Goal: Transaction & Acquisition: Book appointment/travel/reservation

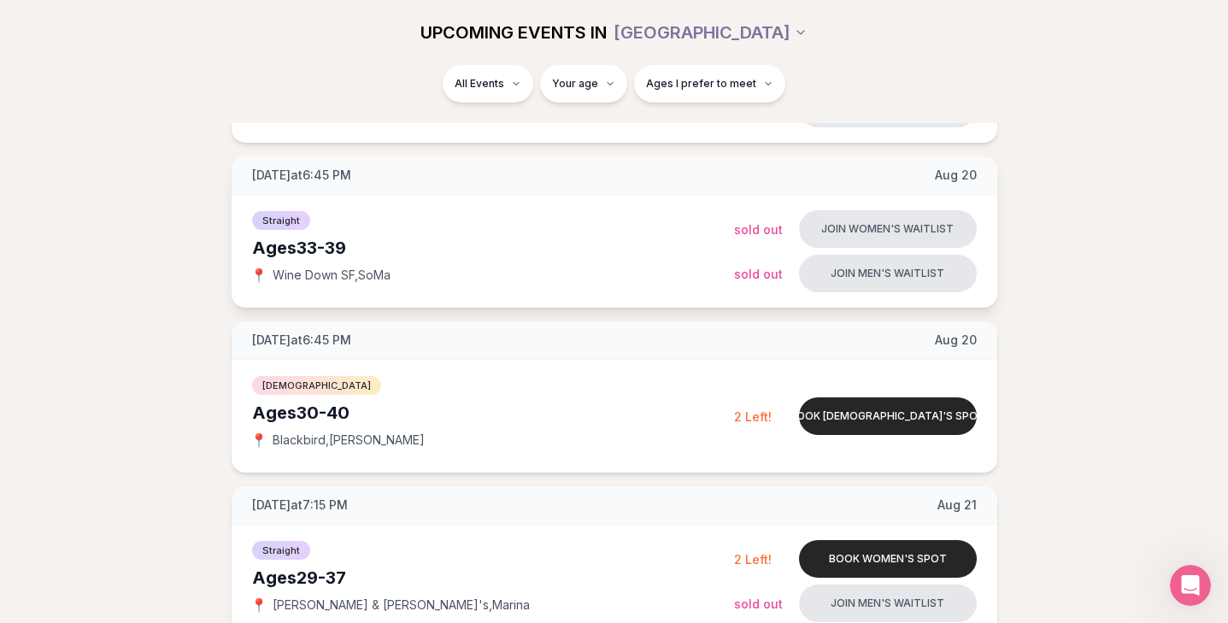
scroll to position [372, 0]
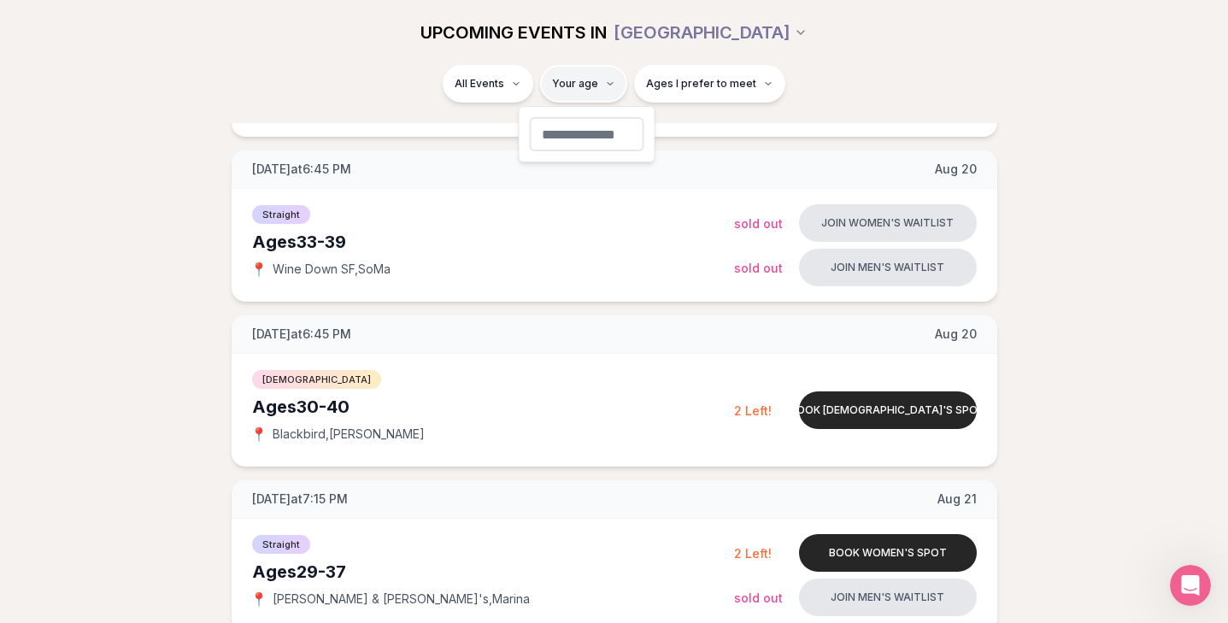
type input "**"
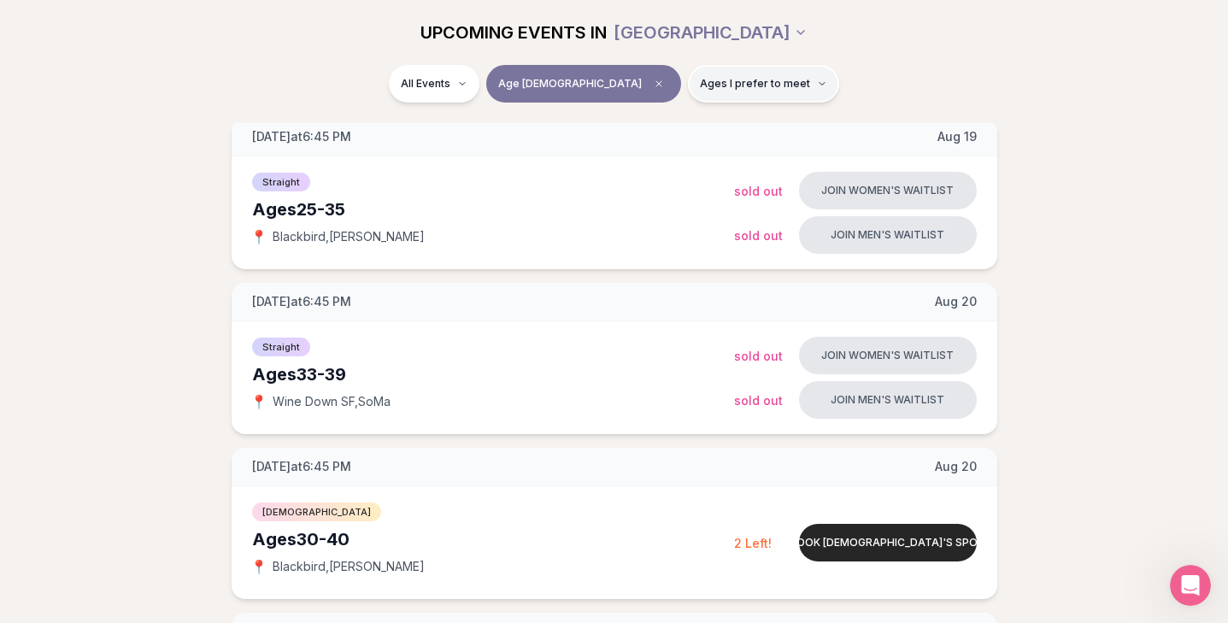
click at [700, 85] on span "Ages I prefer to meet" at bounding box center [755, 84] width 110 height 14
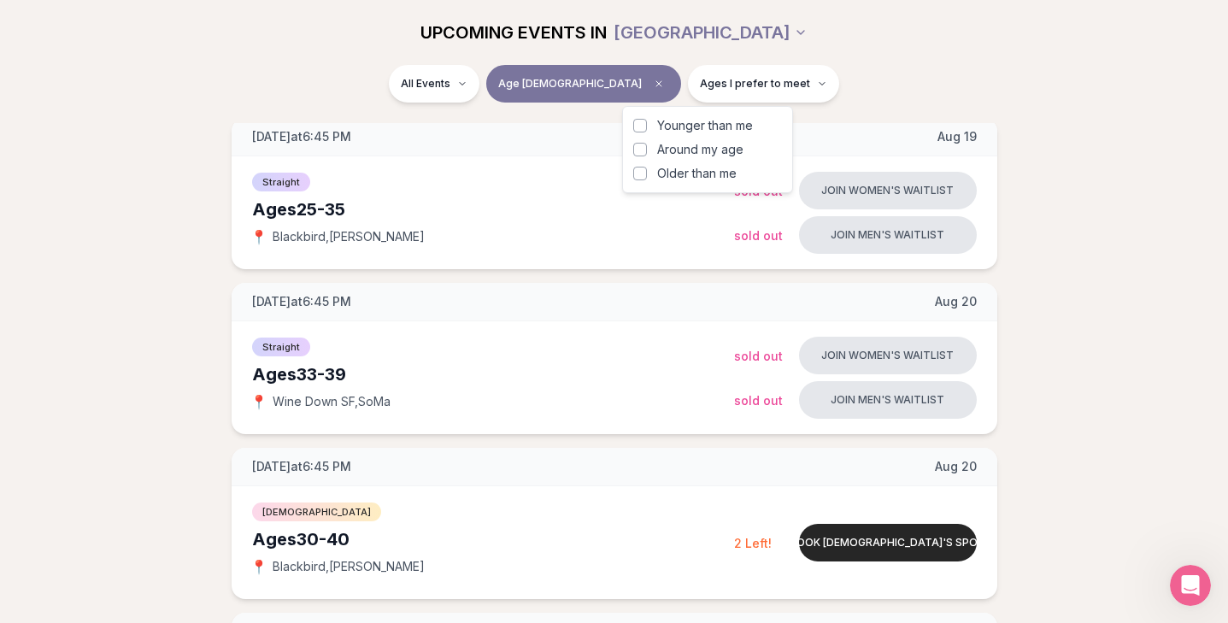
click at [681, 146] on span "Around my age" at bounding box center [700, 149] width 86 height 17
click at [647, 146] on button "Around my age" at bounding box center [640, 150] width 14 height 14
click at [911, 97] on div "All Events Age [DEMOGRAPHIC_DATA] Same age" at bounding box center [614, 87] width 957 height 44
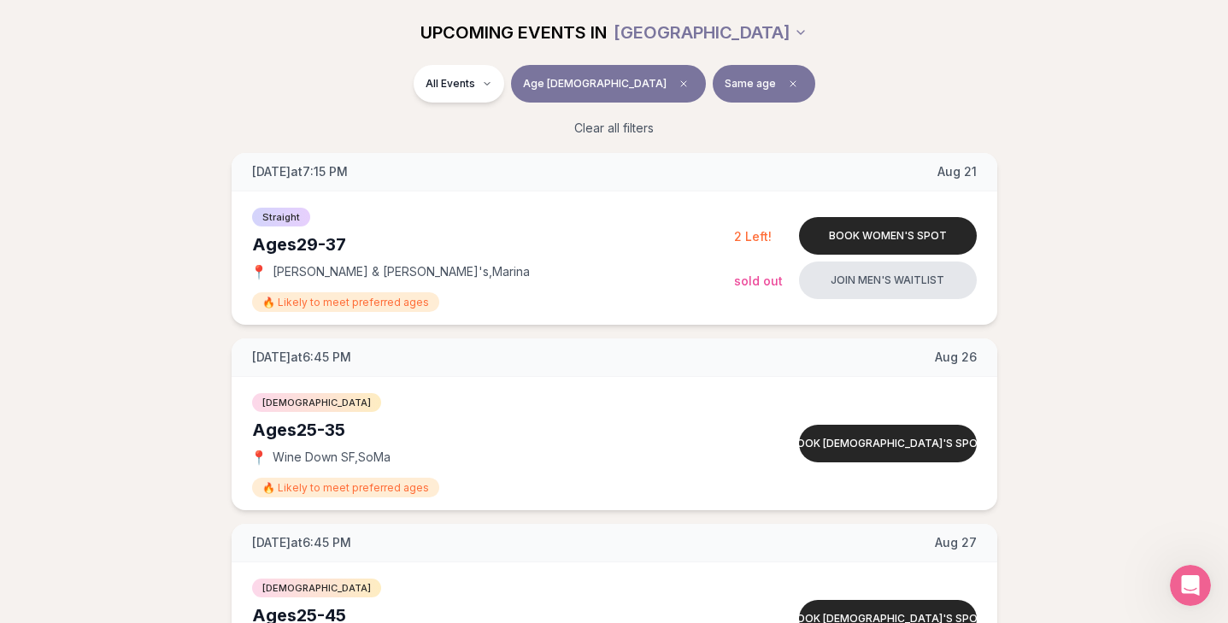
scroll to position [759, 0]
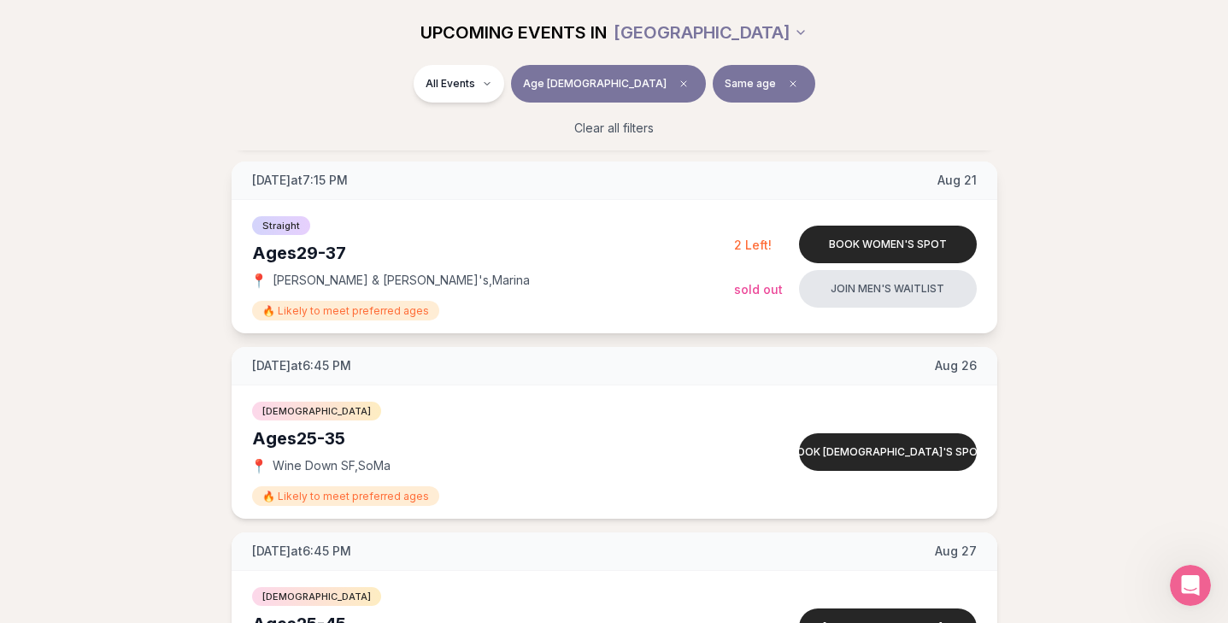
click at [611, 282] on div "📍 [PERSON_NAME] & [PERSON_NAME]'s , [PERSON_NAME]" at bounding box center [493, 280] width 482 height 17
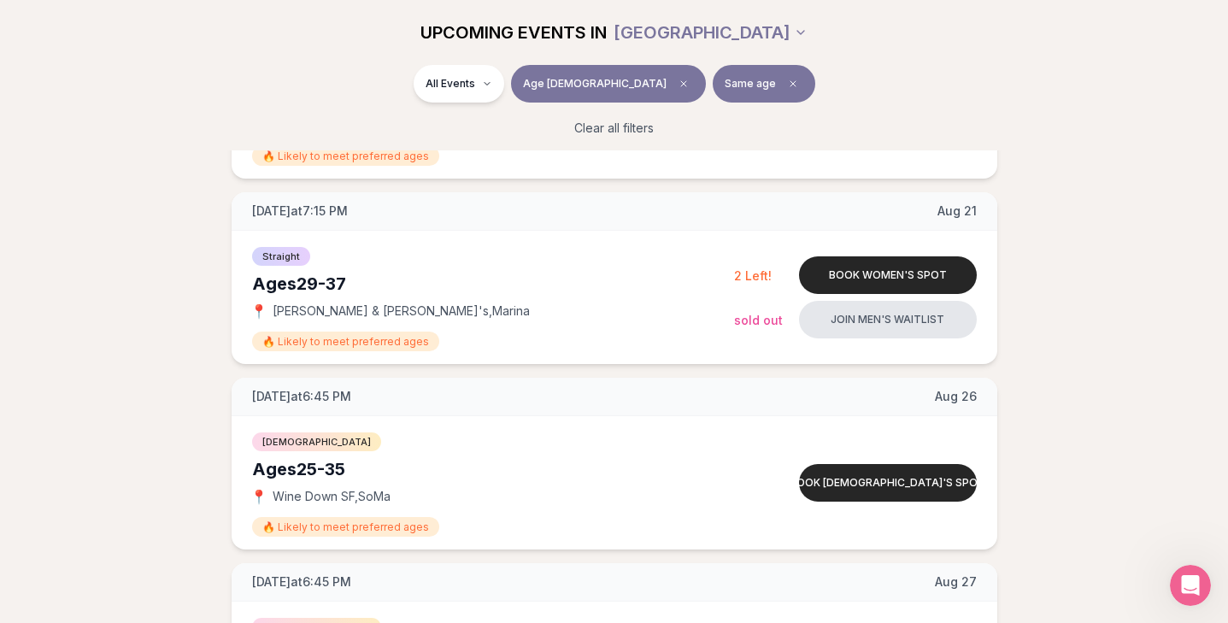
scroll to position [729, 0]
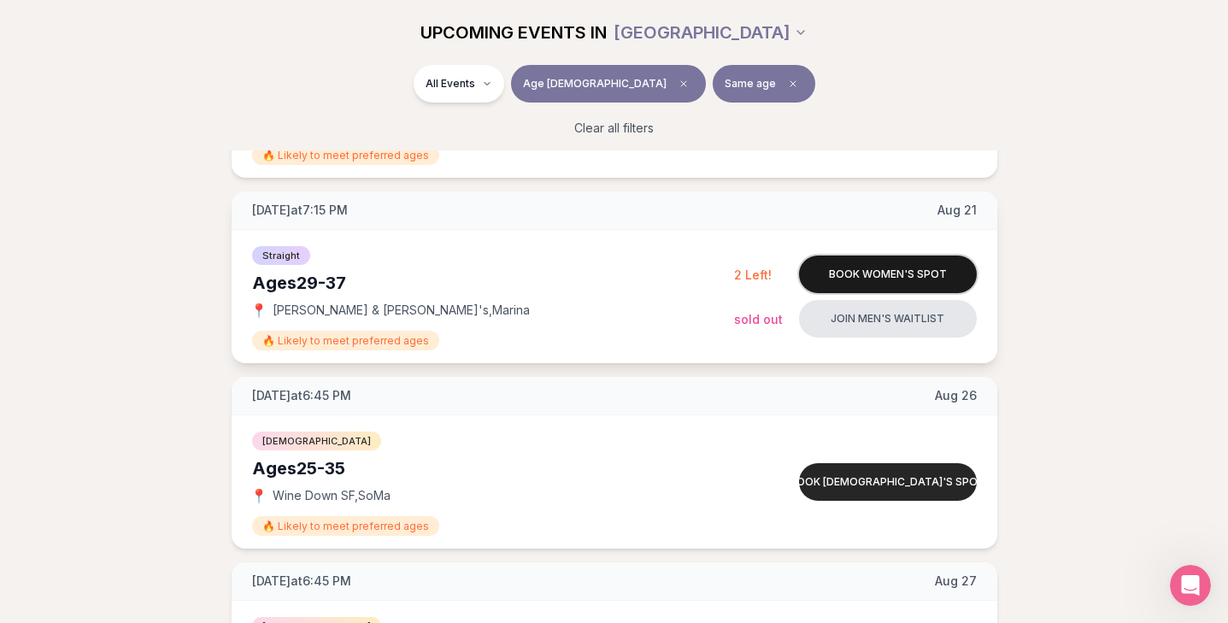
click at [861, 275] on button "Book women's spot" at bounding box center [888, 275] width 178 height 38
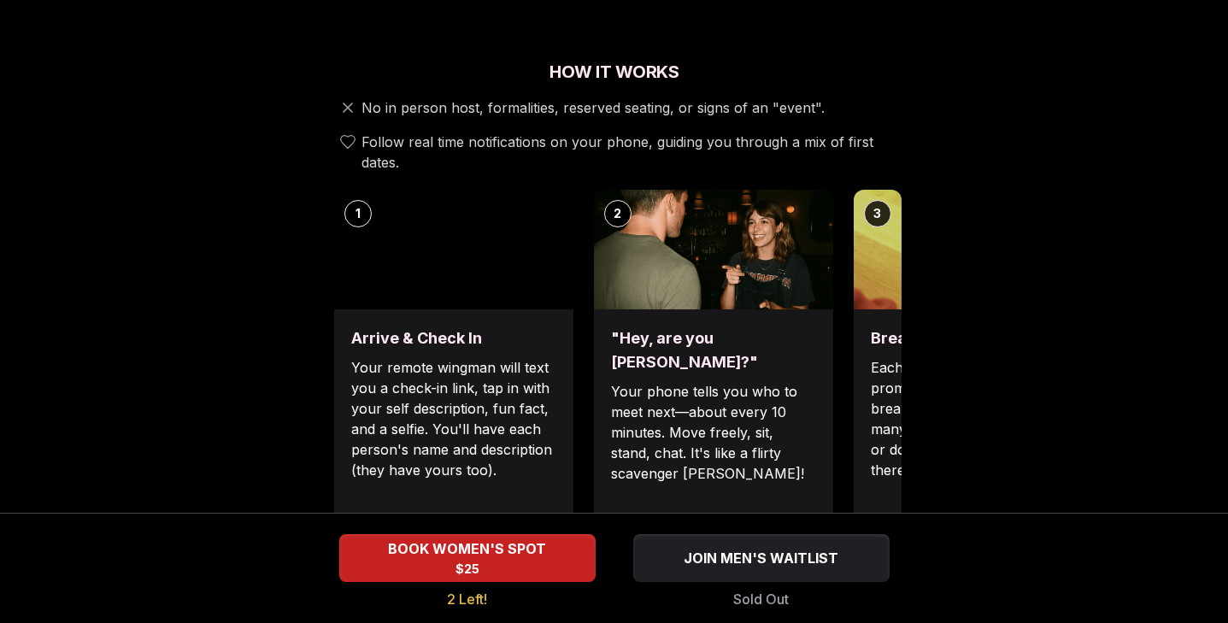
scroll to position [522, 0]
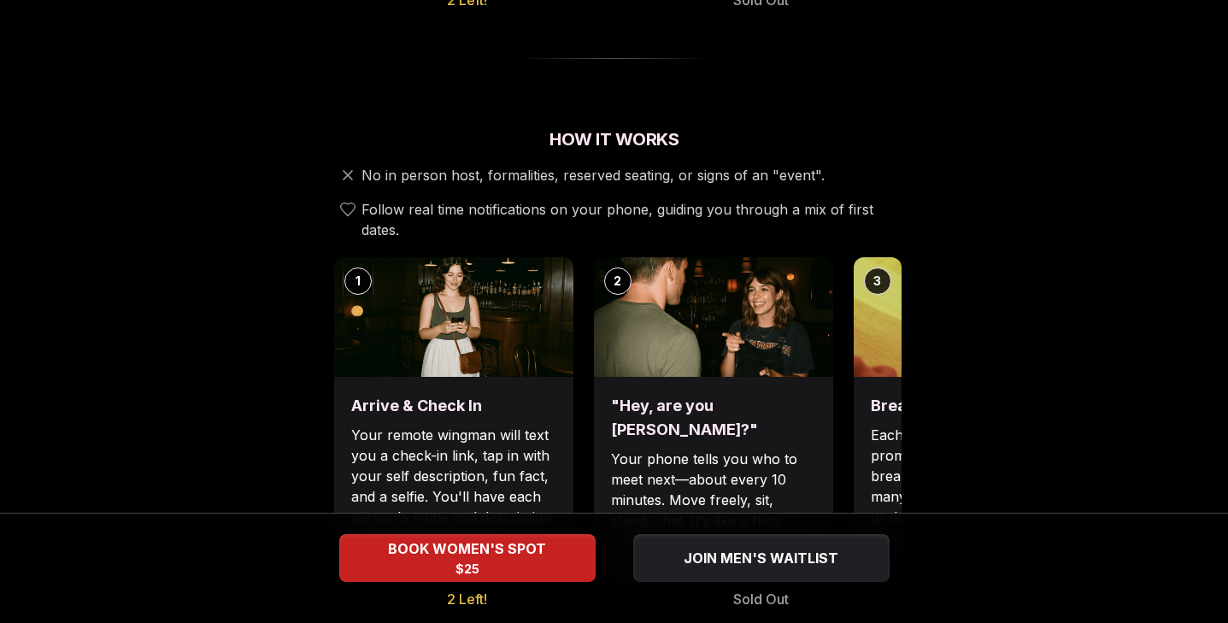
click at [878, 425] on p "Each date will have new convo prompts on screen to help break the ice. Cycle th…" at bounding box center [973, 486] width 205 height 123
click at [729, 449] on p "Your phone tells you who to meet next—about every 10 minutes. Move freely, sit,…" at bounding box center [713, 500] width 205 height 103
click at [860, 379] on div "Break the ice with prompts Each date will have new convo prompts on screen to h…" at bounding box center [973, 488] width 239 height 222
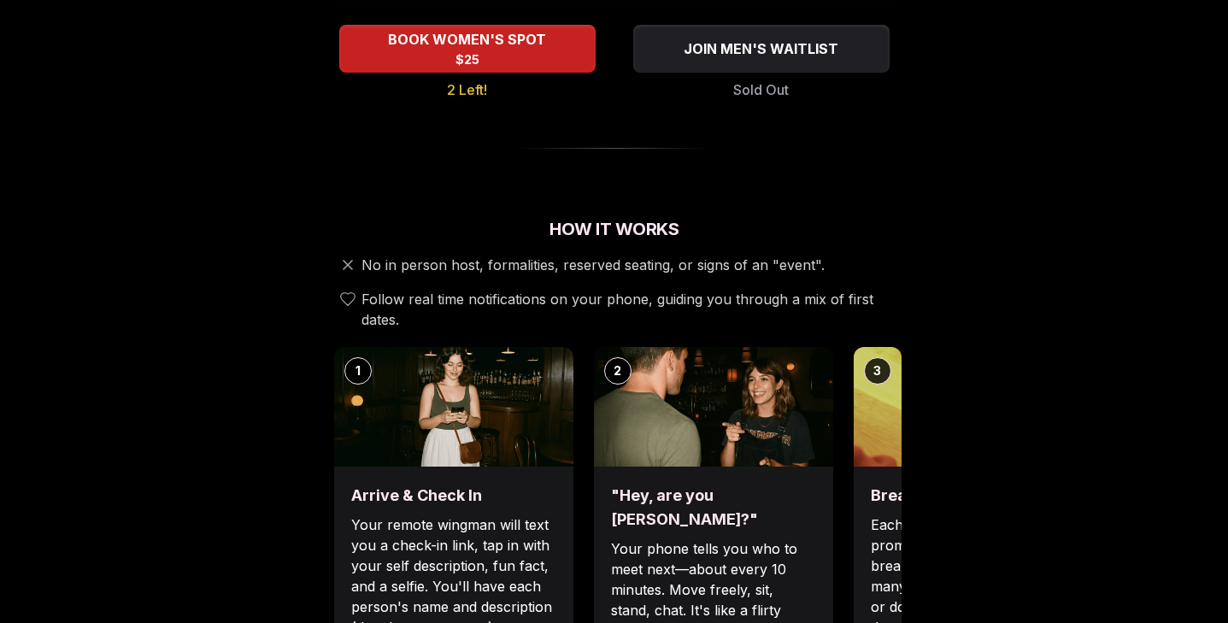
scroll to position [466, 0]
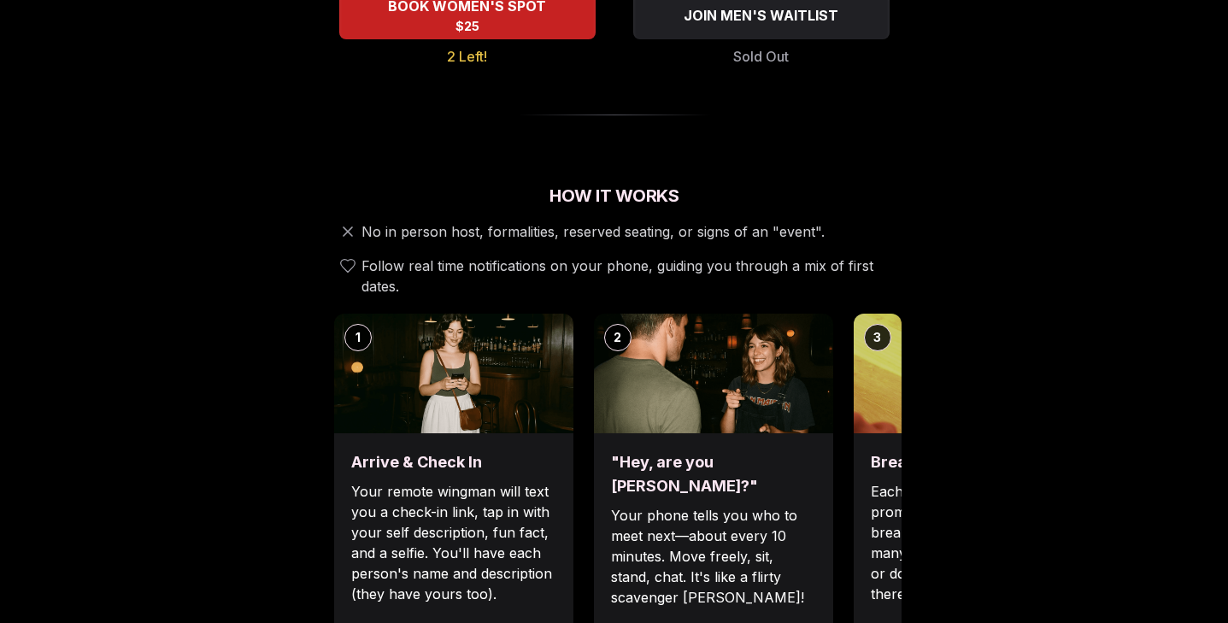
click at [869, 506] on div "Break the ice with prompts Each date will have new convo prompts on screen to h…" at bounding box center [973, 544] width 239 height 222
click at [889, 481] on p "Each date will have new convo prompts on screen to help break the ice. Cycle th…" at bounding box center [973, 542] width 205 height 123
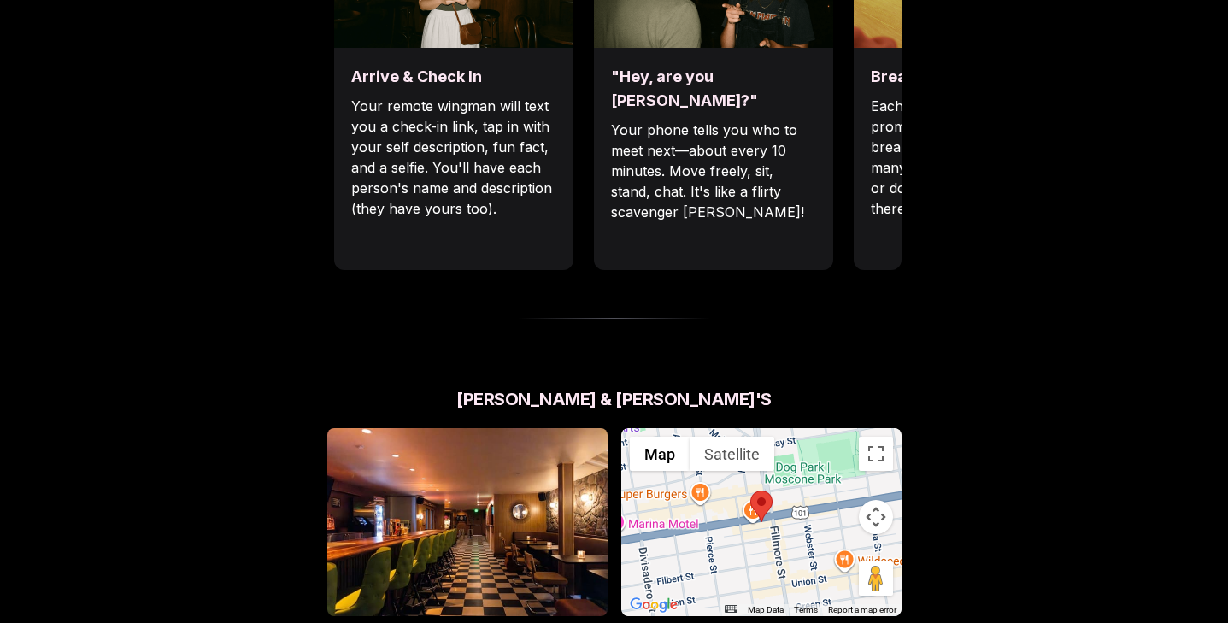
scroll to position [71, 0]
